Goal: Check status: Check status

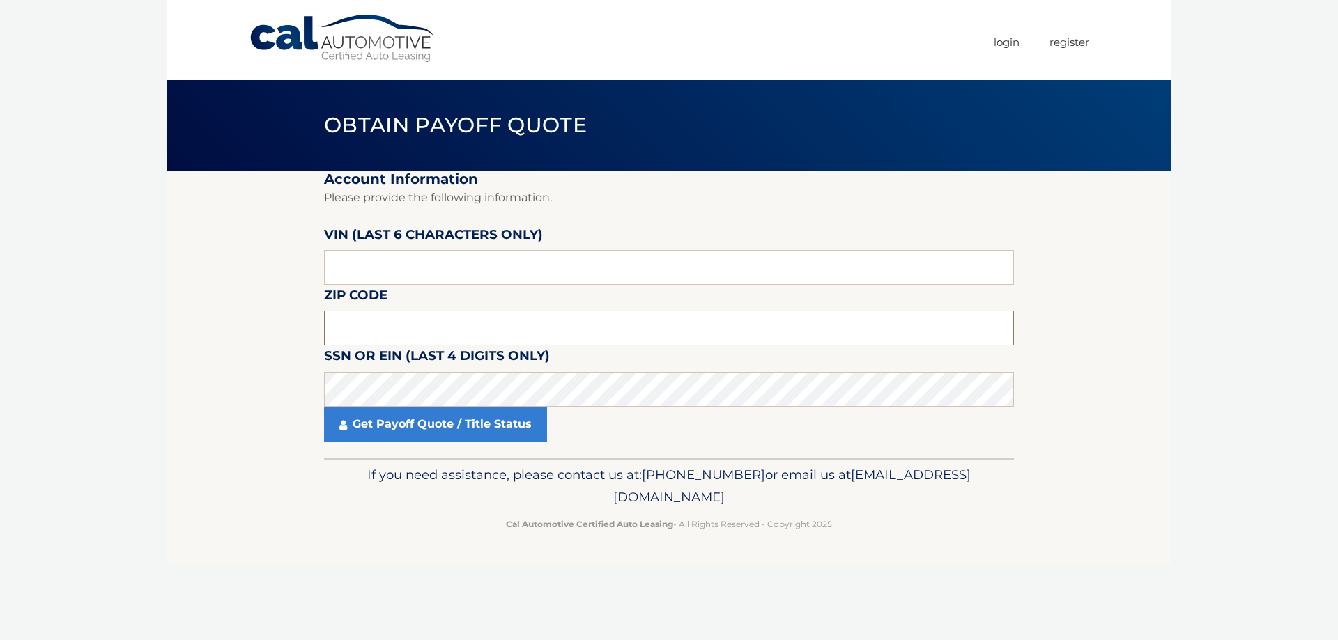
click at [351, 325] on input "text" at bounding box center [669, 328] width 690 height 35
type input "19128"
click at [376, 259] on input "text" at bounding box center [669, 267] width 690 height 35
click at [360, 433] on link "Get Payoff Quote / Title Status" at bounding box center [435, 424] width 223 height 35
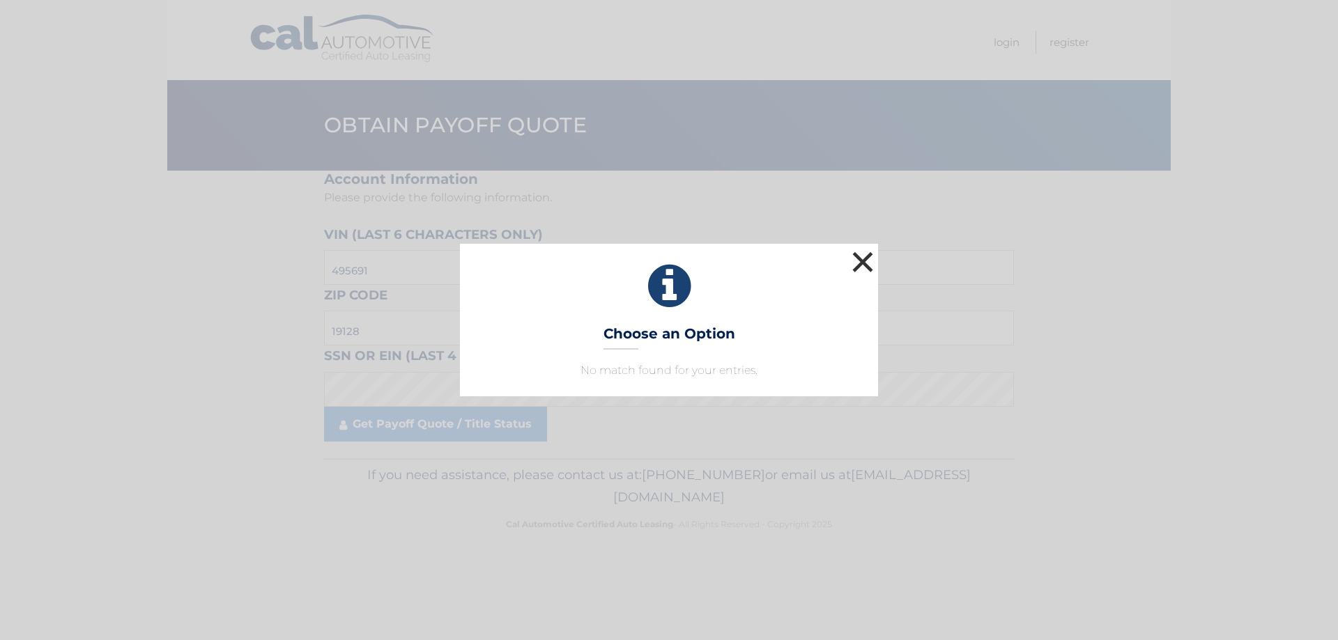
click at [868, 266] on button "×" at bounding box center [863, 262] width 28 height 28
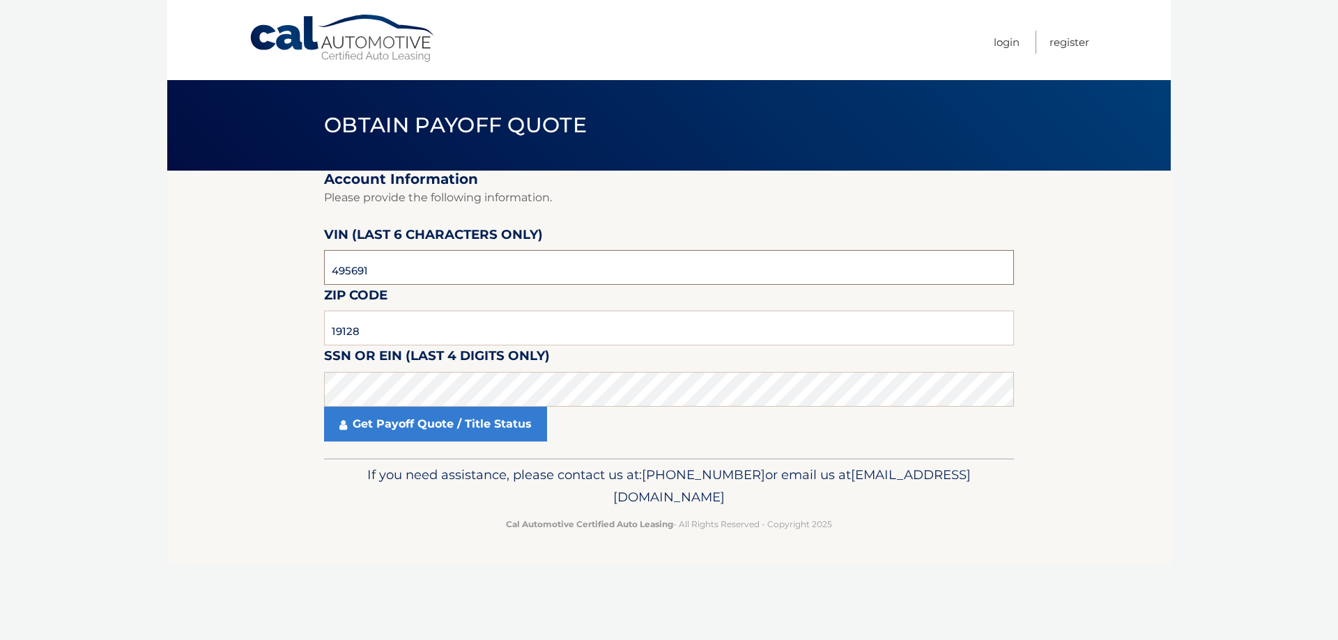
click at [364, 276] on input "495691" at bounding box center [669, 267] width 690 height 35
type input "495651"
click at [368, 437] on link "Get Payoff Quote / Title Status" at bounding box center [435, 424] width 223 height 35
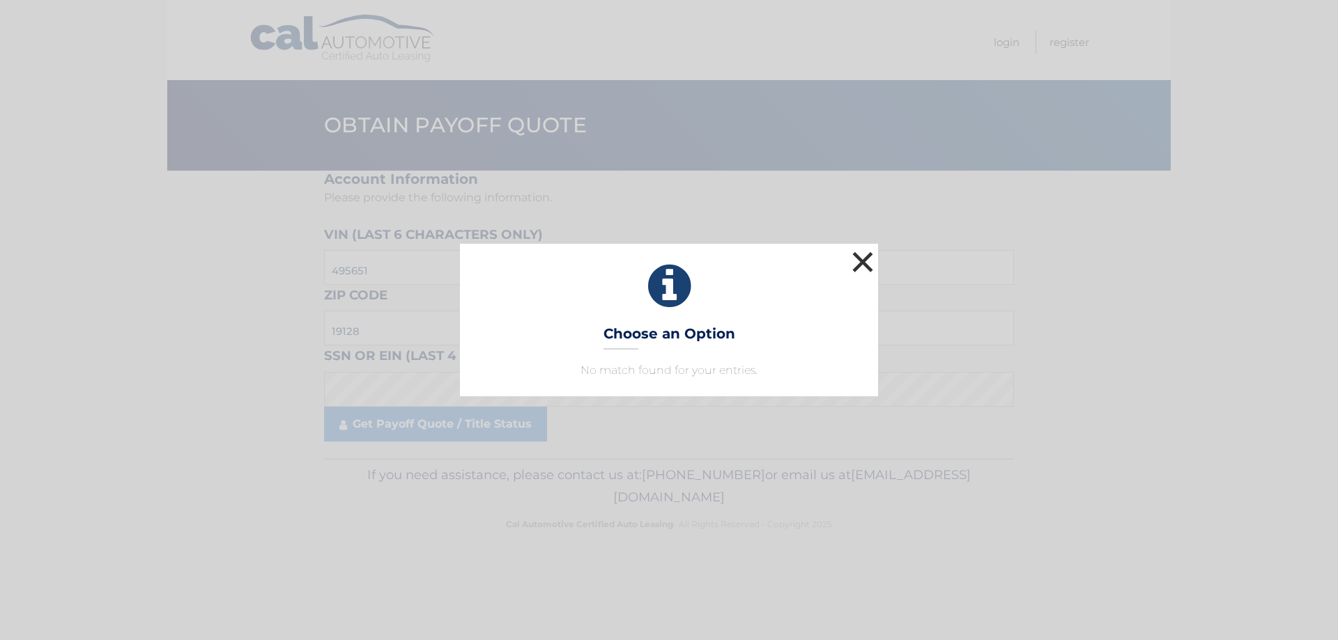
click at [864, 265] on button "×" at bounding box center [863, 262] width 28 height 28
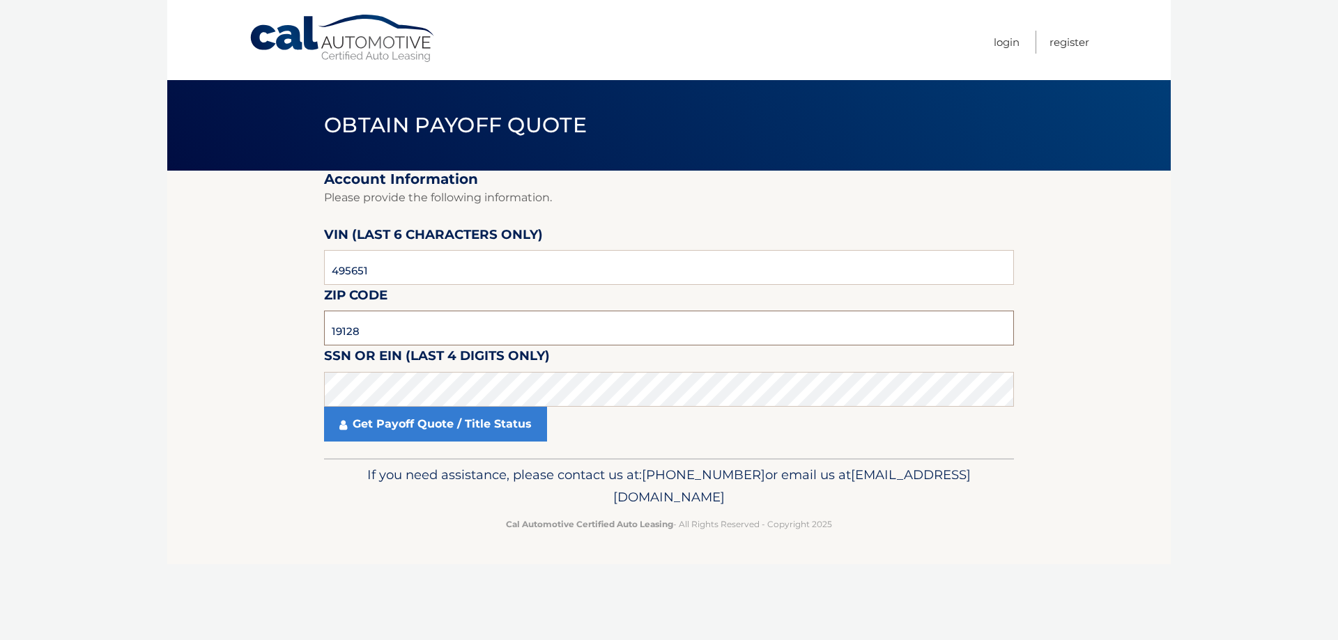
click at [394, 334] on input "19128" at bounding box center [669, 328] width 690 height 35
click at [196, 482] on footer "If you need assistance, please contact us at: [PHONE_NUMBER] or email us at [EM…" at bounding box center [668, 512] width 1003 height 106
click at [47, 303] on body "Cal Automotive Menu Login Register Obtain Payoff Quote" at bounding box center [669, 320] width 1338 height 640
drag, startPoint x: 382, startPoint y: 339, endPoint x: 373, endPoint y: 334, distance: 10.0
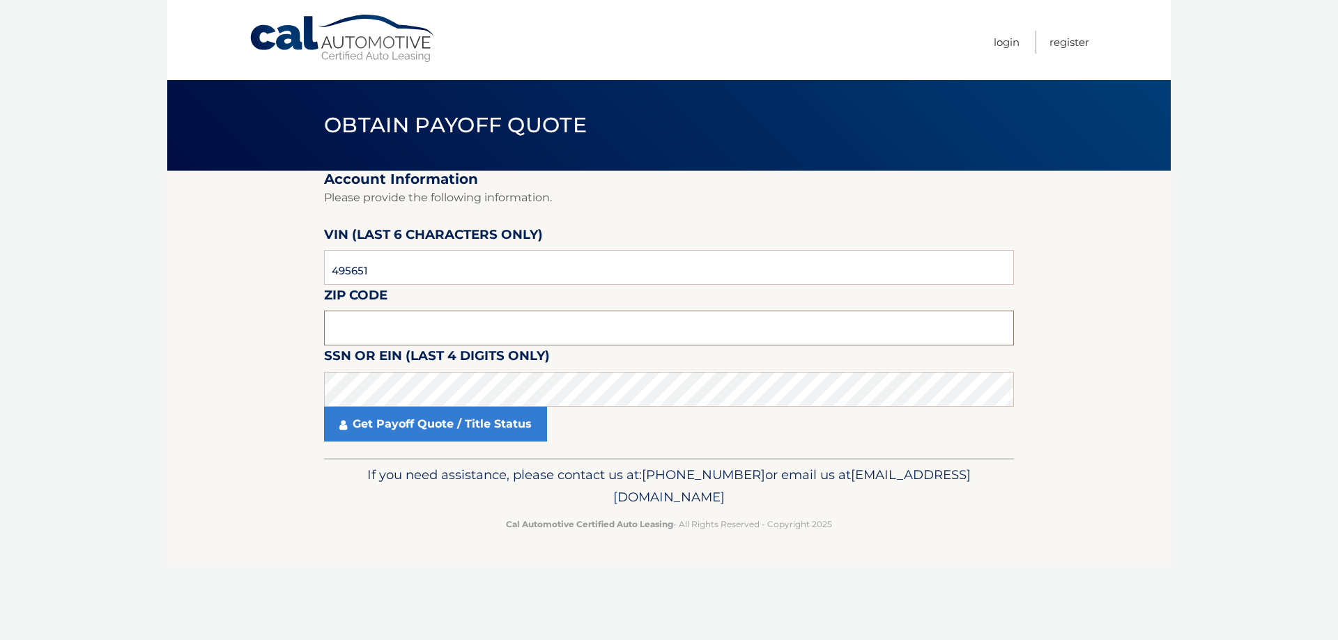
click at [376, 339] on input "text" at bounding box center [669, 328] width 690 height 35
click at [403, 429] on link "Get Payoff Quote / Title Status" at bounding box center [435, 424] width 223 height 35
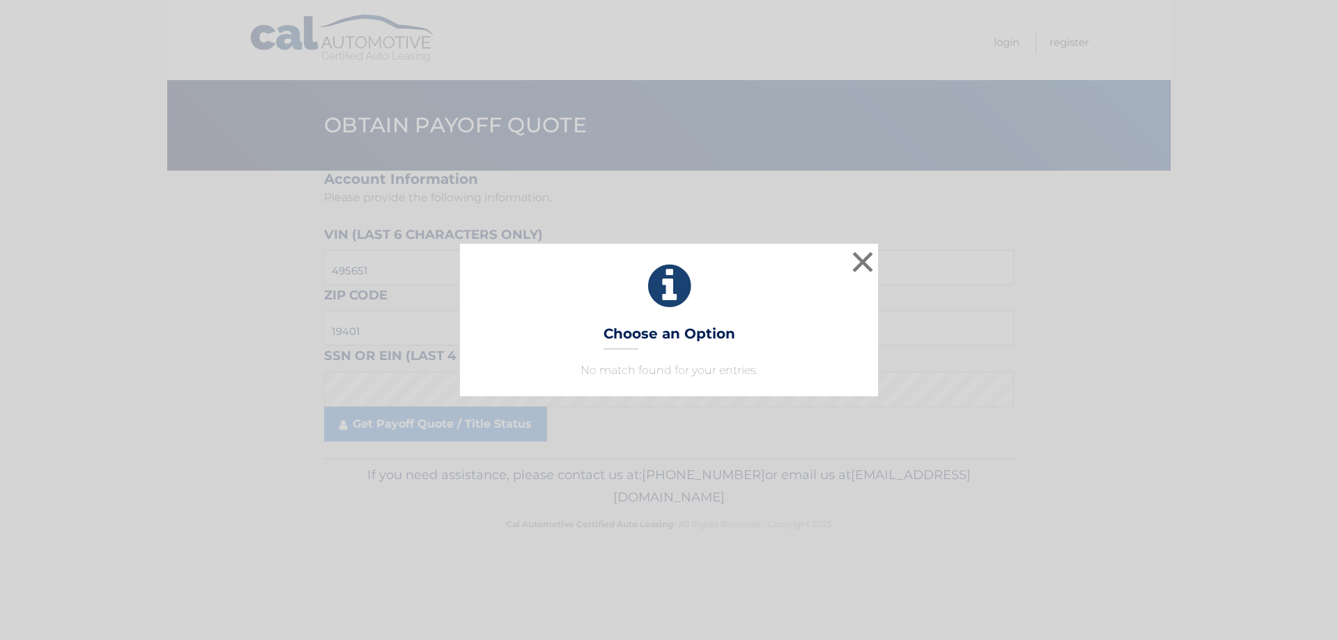
click at [623, 346] on h3 "Choose an Option" at bounding box center [669, 337] width 132 height 24
click at [197, 282] on div "× Choose an Option No match found for your entries. This is what you see on sec…" at bounding box center [669, 320] width 1327 height 152
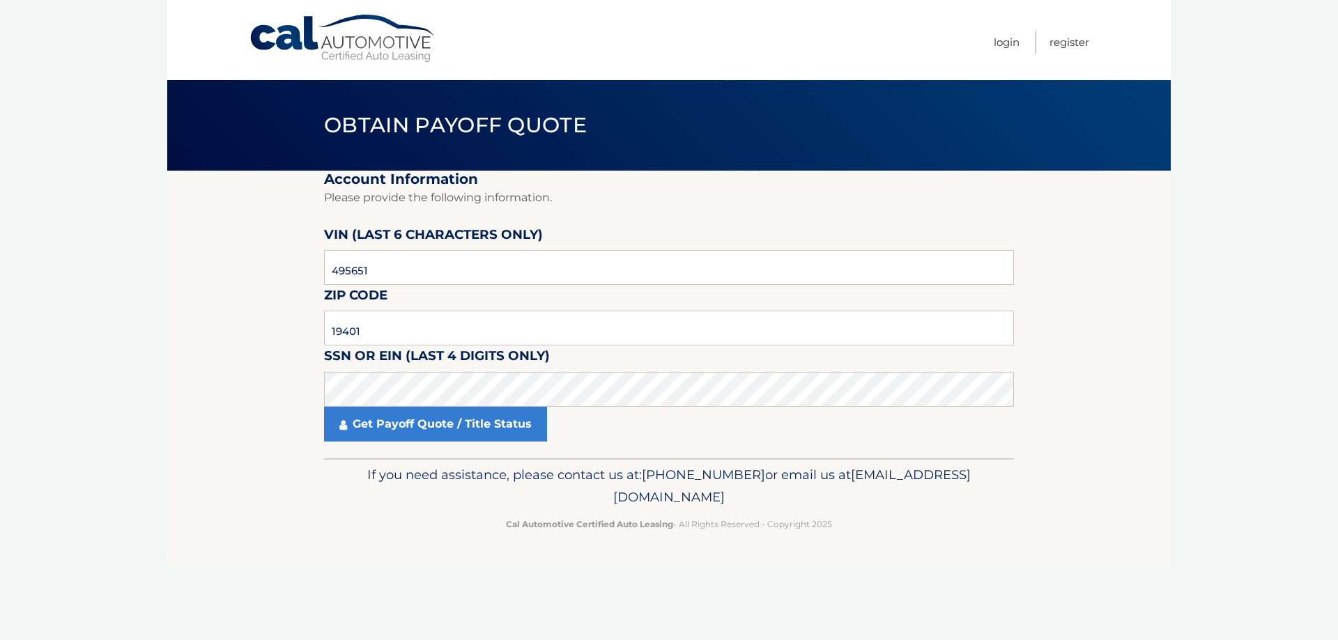
drag, startPoint x: 199, startPoint y: 429, endPoint x: 201, endPoint y: 418, distance: 11.3
click at [201, 427] on section "Account Information Please provide the following information. [PERSON_NAME] (la…" at bounding box center [668, 315] width 1003 height 288
click at [369, 329] on input "19401" at bounding box center [669, 328] width 690 height 35
type input "19041"
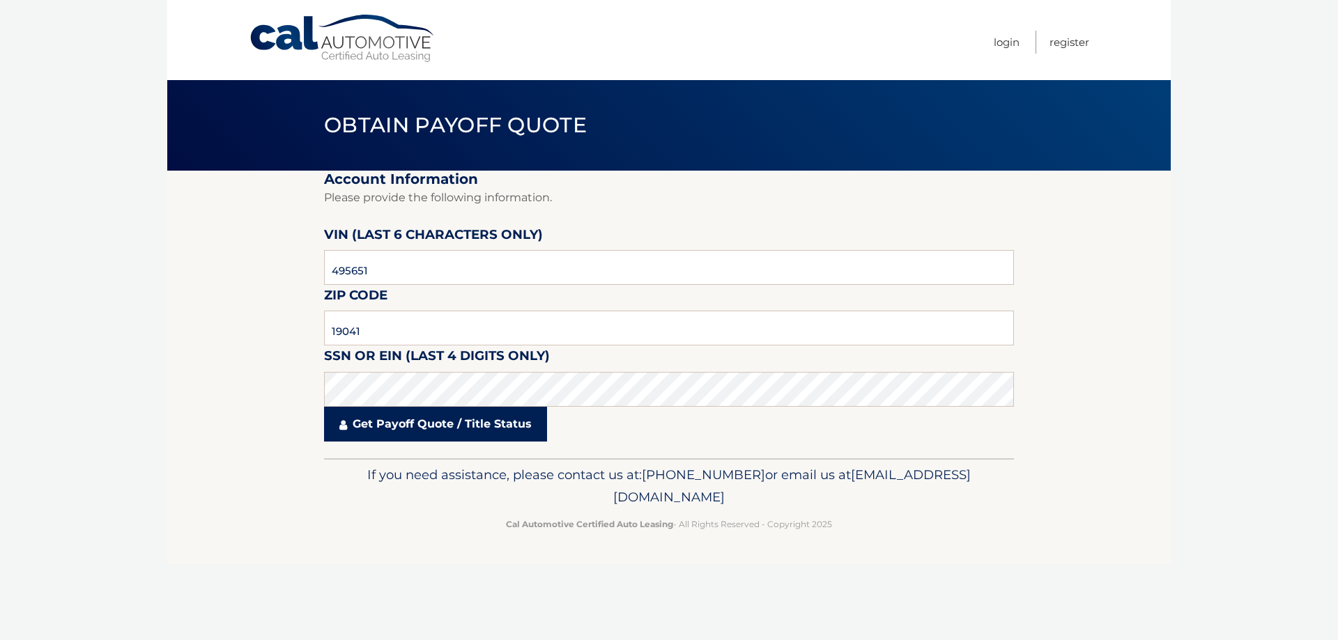
click at [368, 426] on link "Get Payoff Quote / Title Status" at bounding box center [435, 424] width 223 height 35
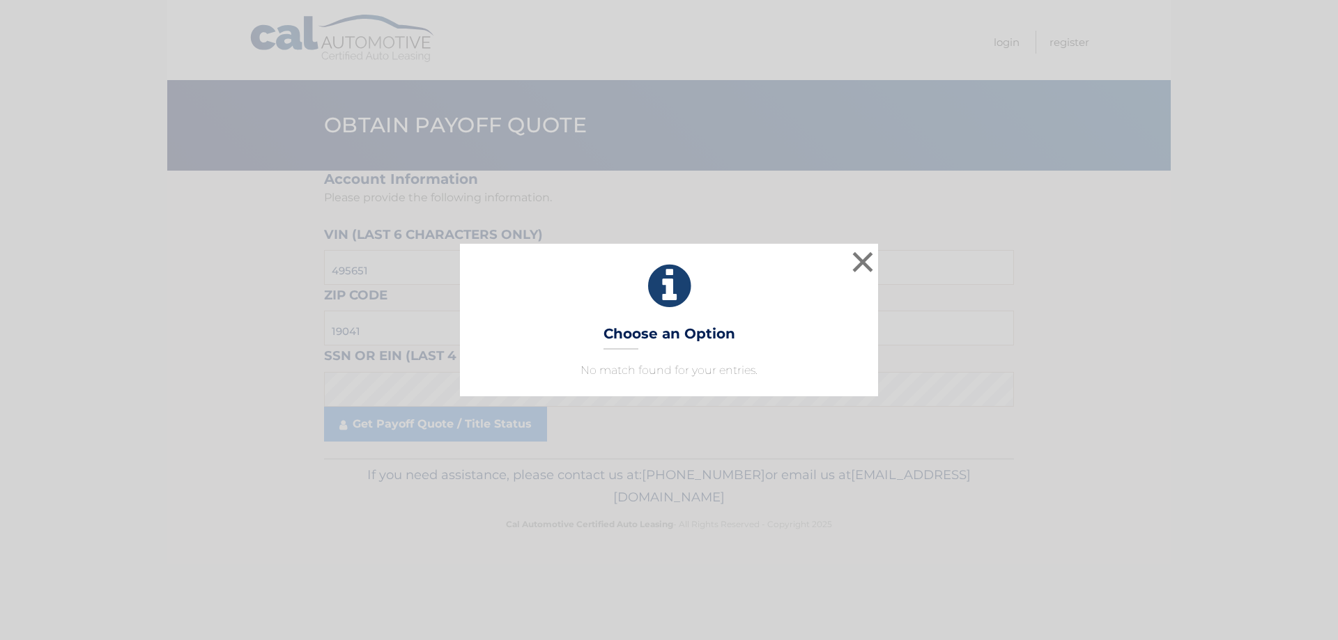
click at [581, 338] on div "× Choose an Option No match found for your entries. This is what you see on sec…" at bounding box center [669, 320] width 418 height 152
click at [863, 259] on button "×" at bounding box center [863, 262] width 28 height 28
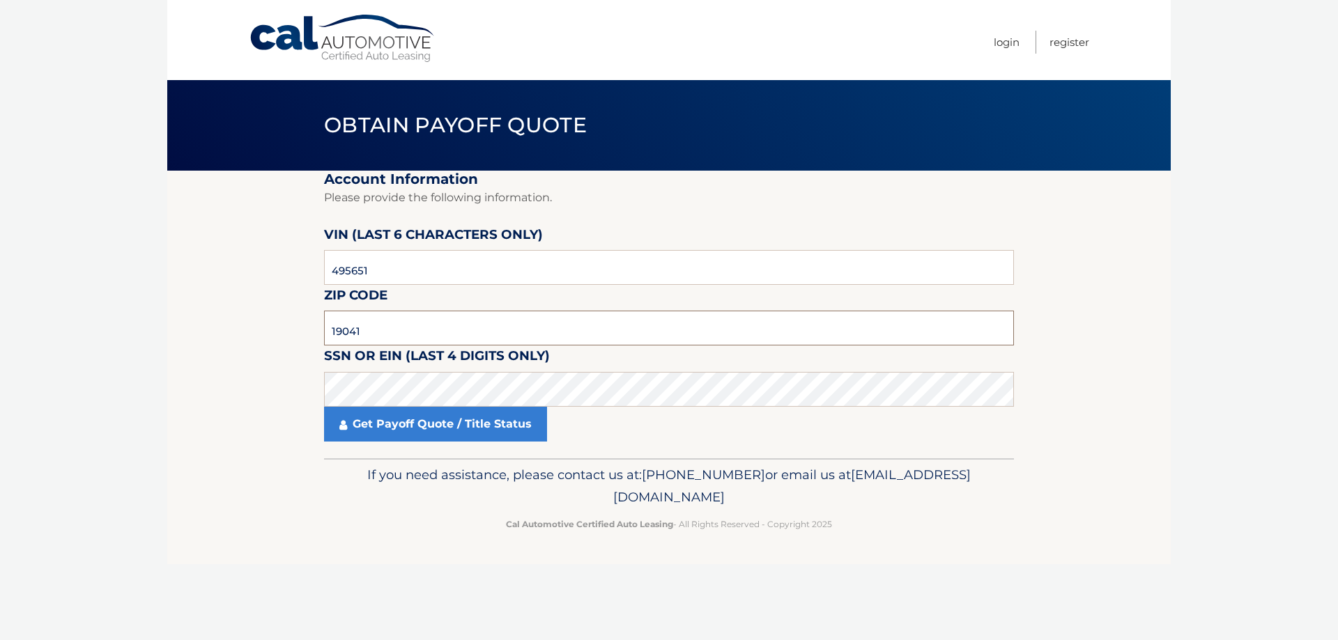
click at [387, 324] on input "19041" at bounding box center [669, 328] width 690 height 35
click at [385, 327] on input "19041" at bounding box center [669, 328] width 690 height 35
click at [391, 254] on input "495651" at bounding box center [669, 267] width 690 height 35
click at [178, 378] on section "Account Information Please provide the following information. [PERSON_NAME] (la…" at bounding box center [668, 315] width 1003 height 288
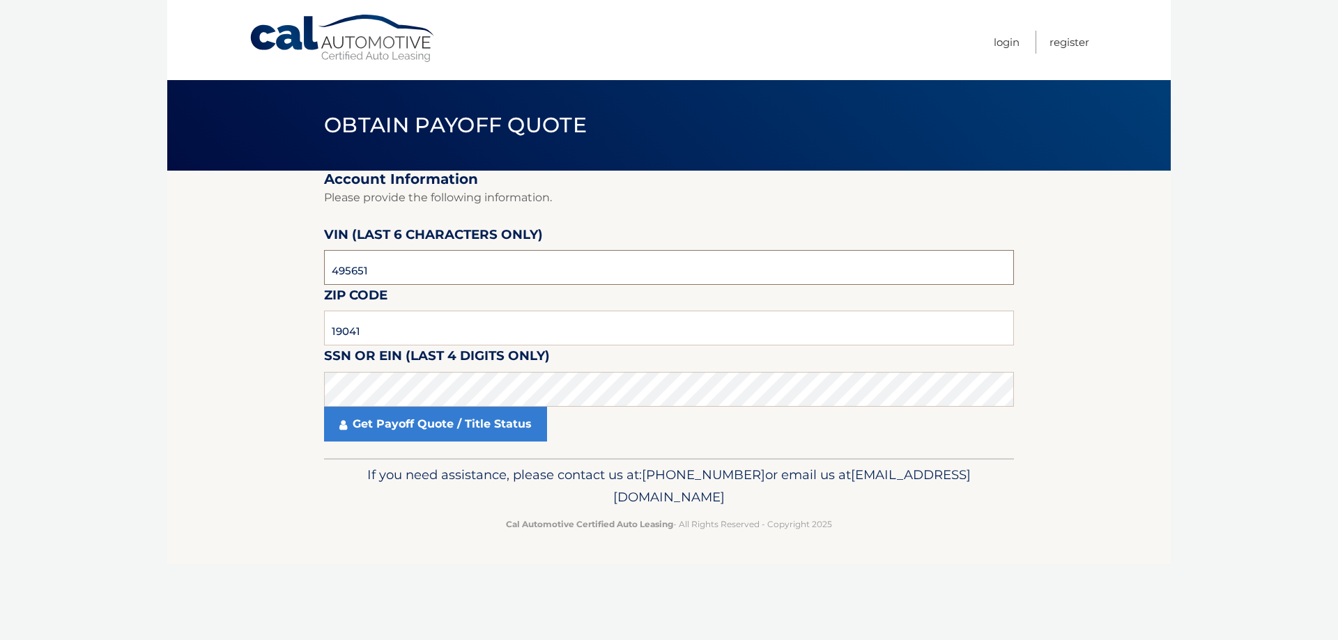
click at [394, 271] on input "495651" at bounding box center [669, 267] width 690 height 35
type input "495691"
click at [369, 332] on input "19041" at bounding box center [669, 328] width 690 height 35
click at [368, 330] on input "19041" at bounding box center [669, 328] width 690 height 35
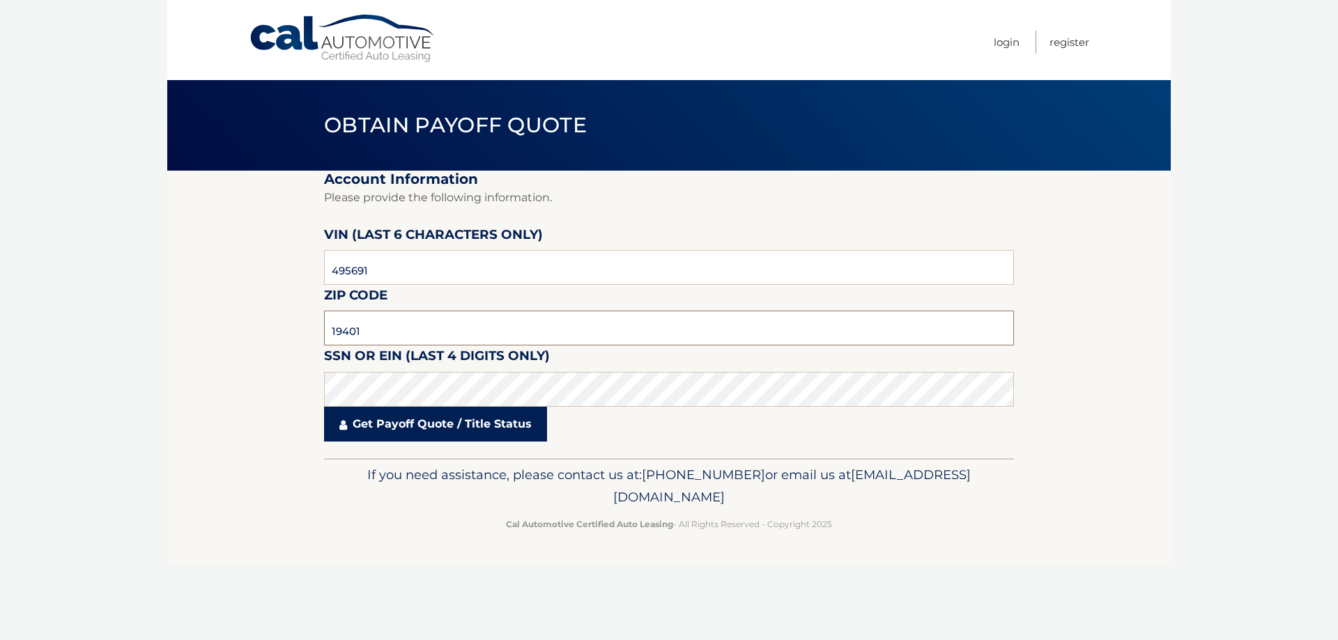
type input "19401"
click at [362, 429] on link "Get Payoff Quote / Title Status" at bounding box center [435, 424] width 223 height 35
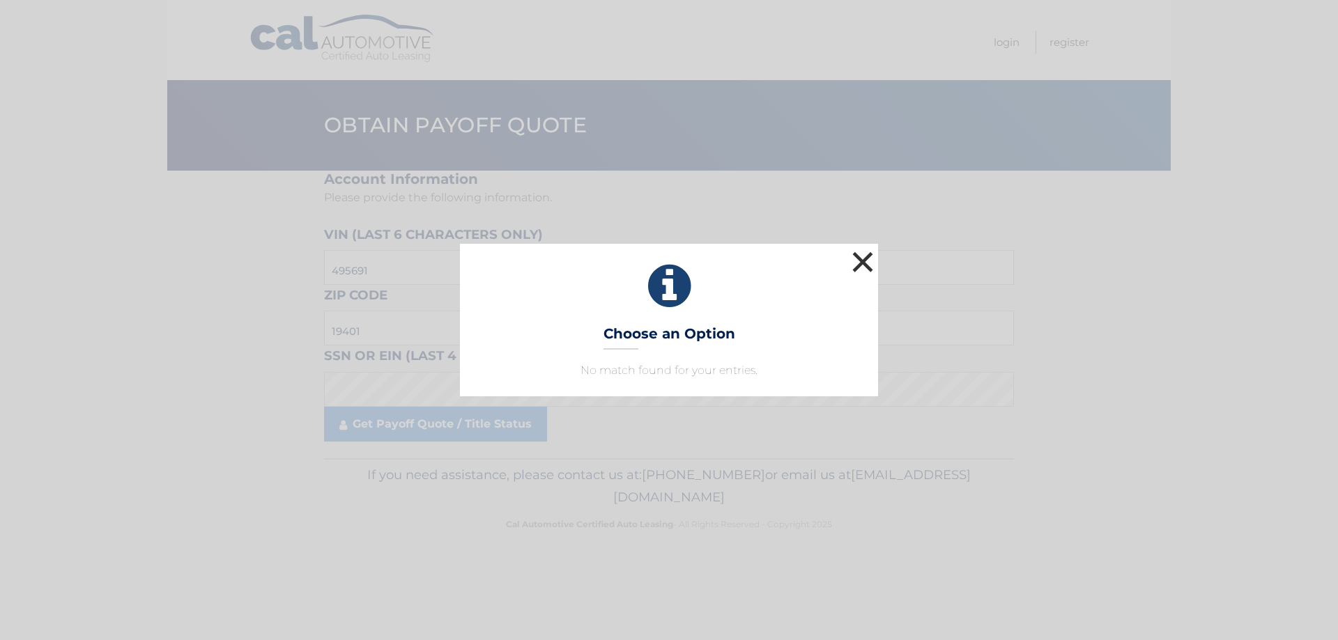
click at [864, 259] on button "×" at bounding box center [863, 262] width 28 height 28
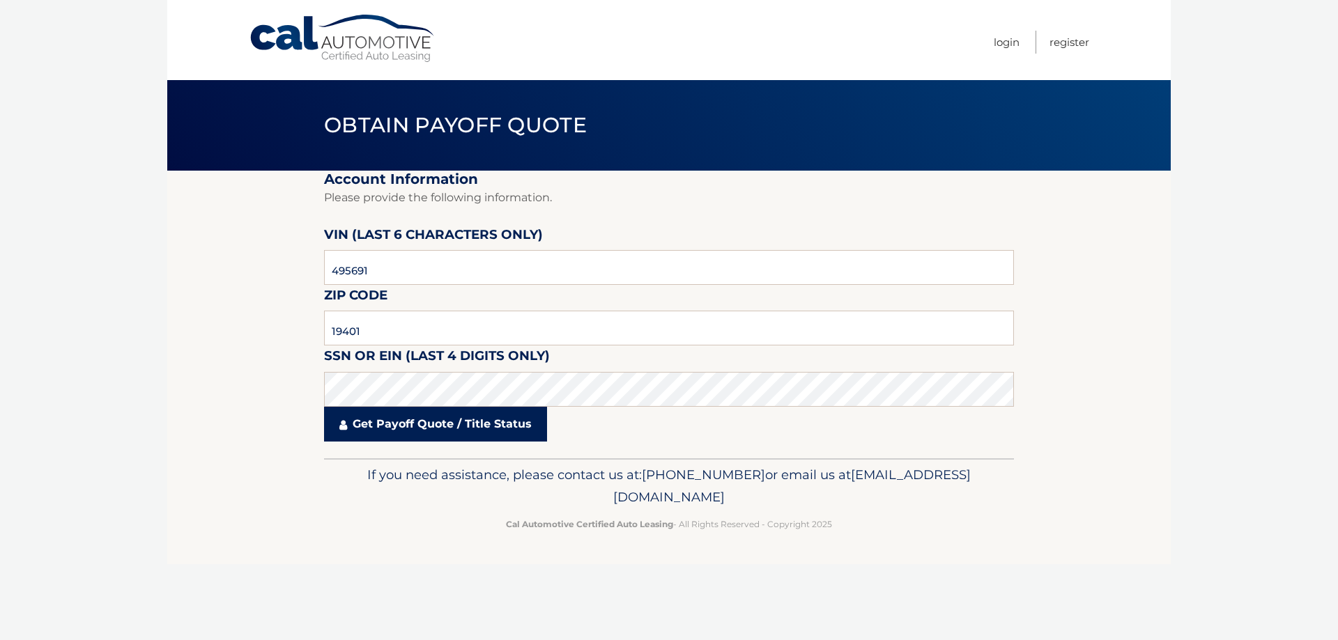
click at [393, 424] on link "Get Payoff Quote / Title Status" at bounding box center [435, 424] width 223 height 35
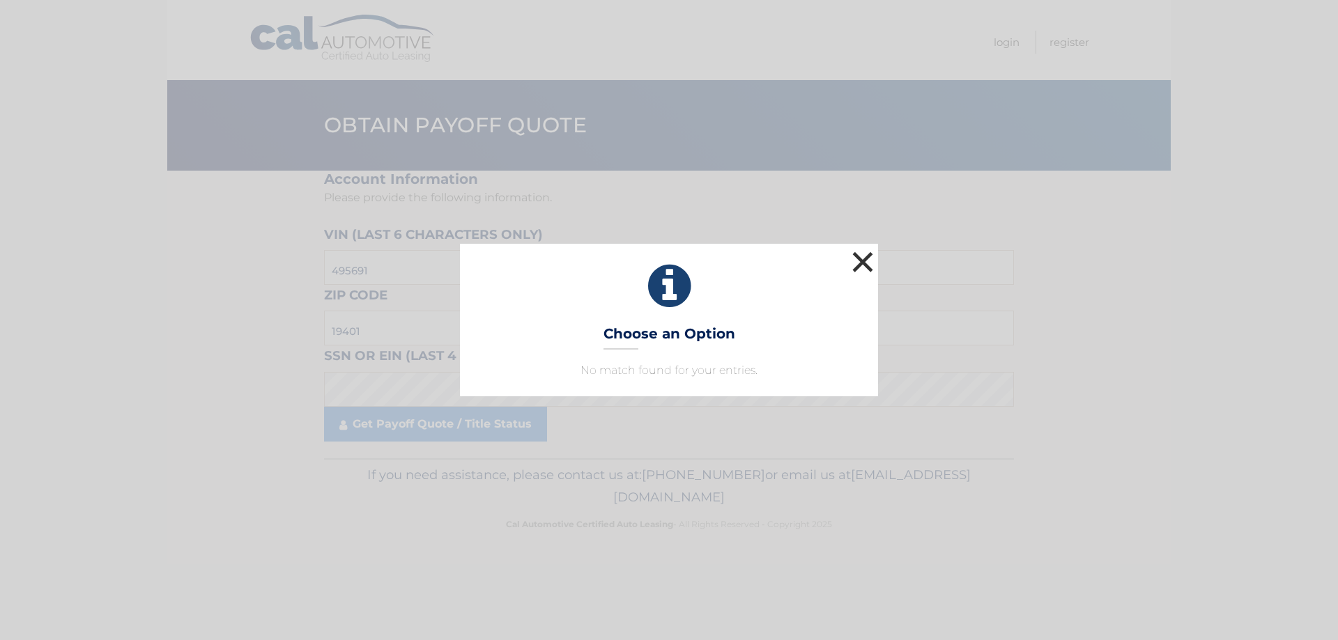
click at [854, 266] on button "×" at bounding box center [863, 262] width 28 height 28
